Goal: Task Accomplishment & Management: Manage account settings

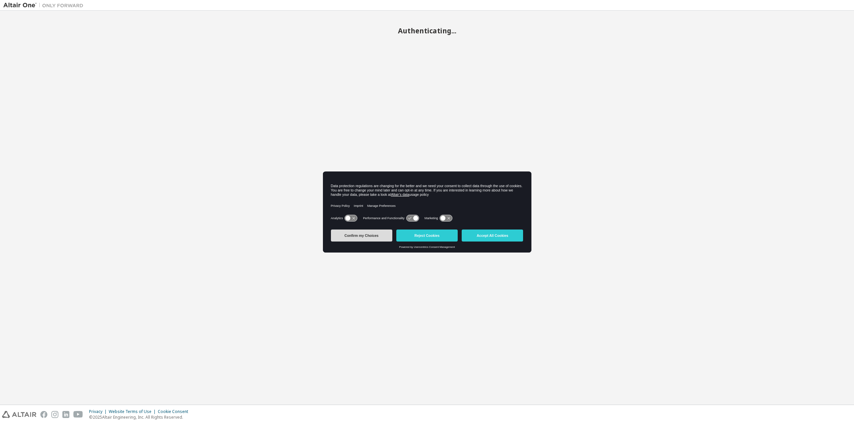
click at [357, 233] on button "Confirm my Choices" at bounding box center [361, 236] width 61 height 12
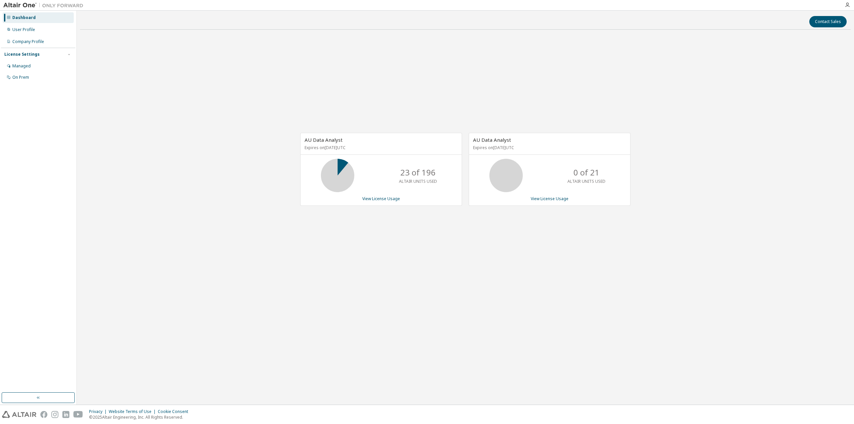
click at [322, 161] on icon at bounding box center [338, 175] width 40 height 33
click at [326, 142] on span "AU Data Analyst" at bounding box center [324, 139] width 38 height 7
click at [452, 141] on div "AU Data Analyst Expires on June 29, 2026 UTC" at bounding box center [381, 144] width 161 height 22
click at [36, 27] on div "User Profile" at bounding box center [38, 29] width 71 height 11
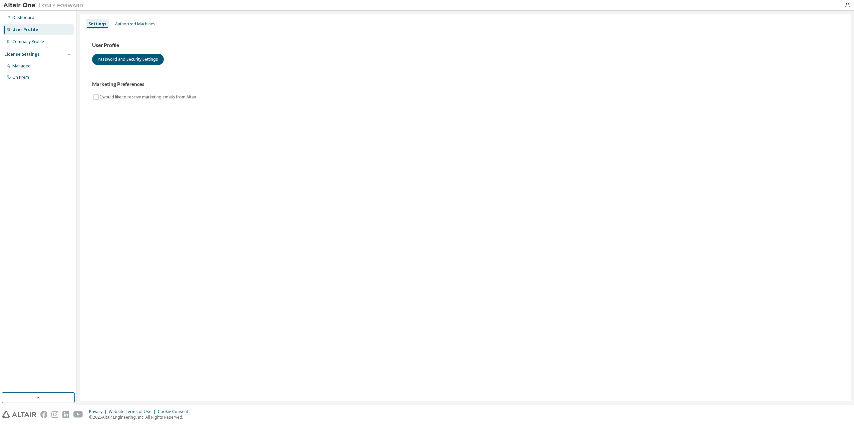
click at [31, 49] on div "License Settings Managed On Prem" at bounding box center [38, 66] width 74 height 36
click at [32, 43] on div "Company Profile" at bounding box center [28, 41] width 32 height 5
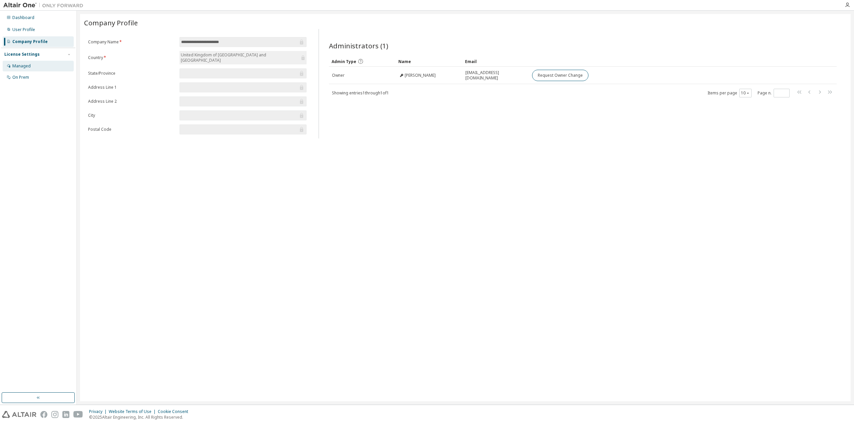
click at [23, 66] on div "Managed" at bounding box center [21, 65] width 18 height 5
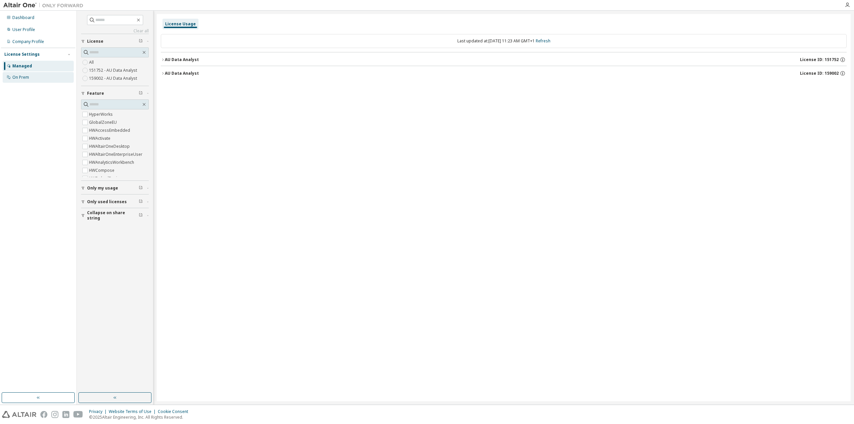
click at [18, 78] on div "On Prem" at bounding box center [20, 77] width 17 height 5
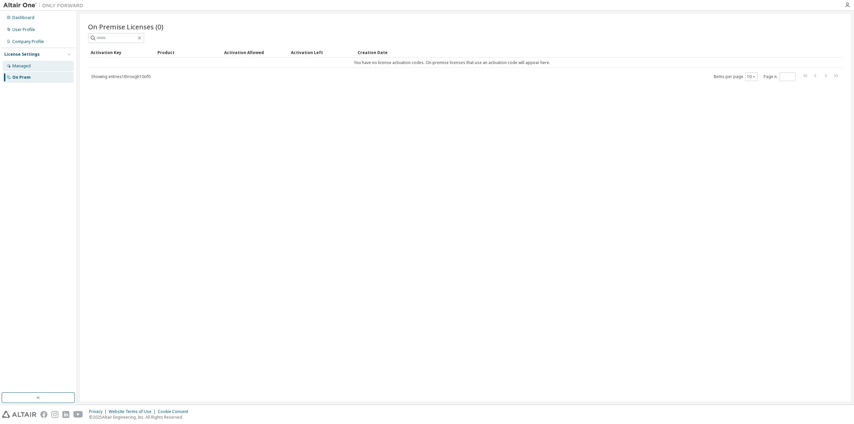
click at [18, 64] on div "Managed" at bounding box center [21, 65] width 18 height 5
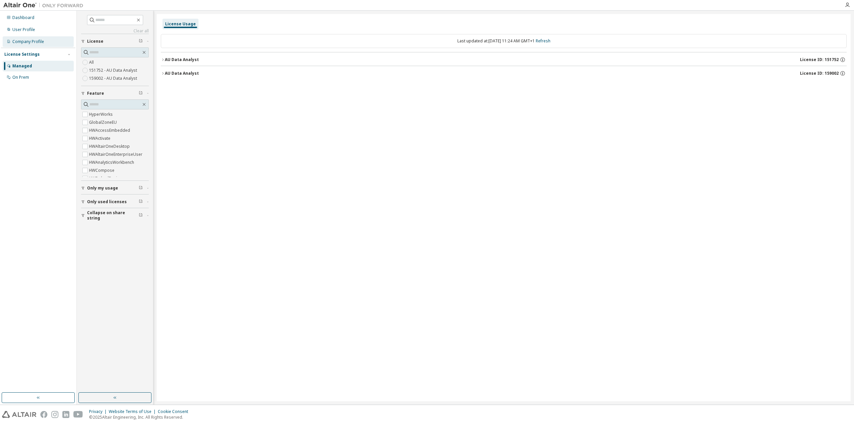
click at [27, 41] on div "Company Profile" at bounding box center [28, 41] width 32 height 5
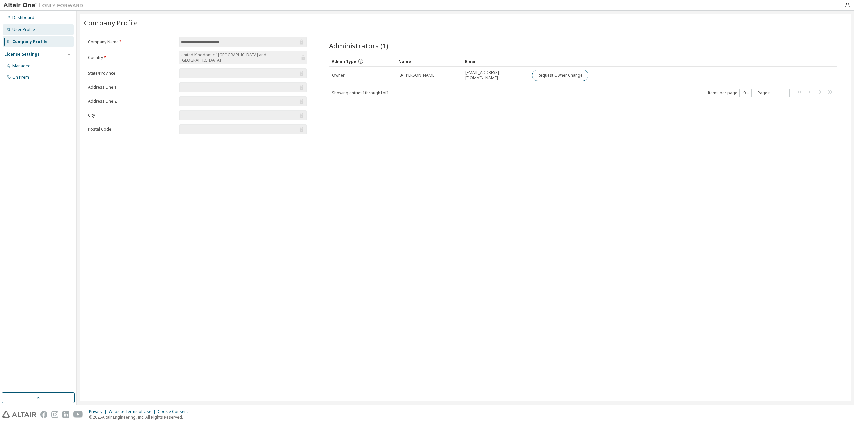
click at [26, 31] on div "User Profile" at bounding box center [23, 29] width 23 height 5
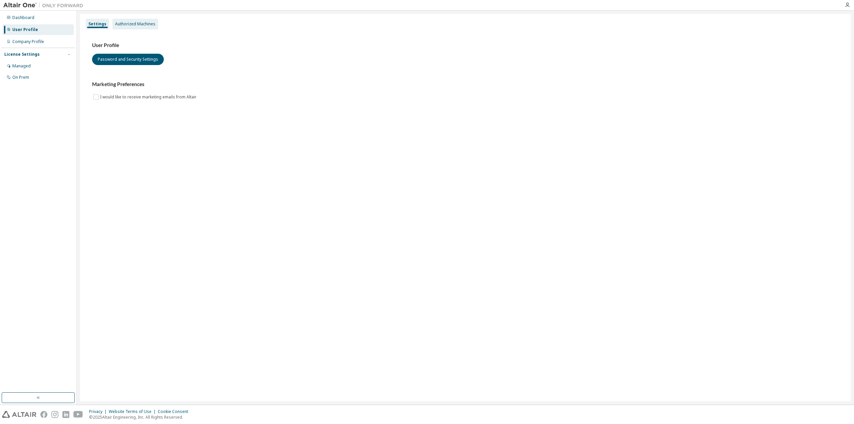
click at [123, 25] on div "Authorized Machines" at bounding box center [135, 23] width 40 height 5
